Goal: Information Seeking & Learning: Compare options

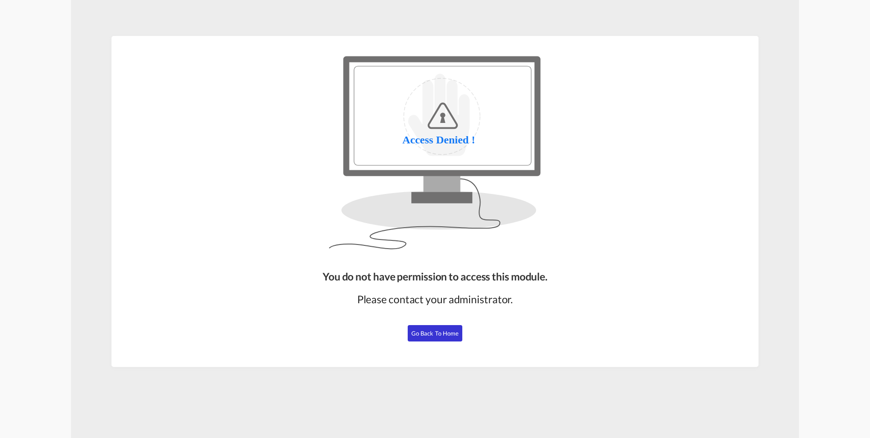
click at [438, 335] on span "Go Back to Home" at bounding box center [435, 332] width 48 height 7
